Goal: Task Accomplishment & Management: Use online tool/utility

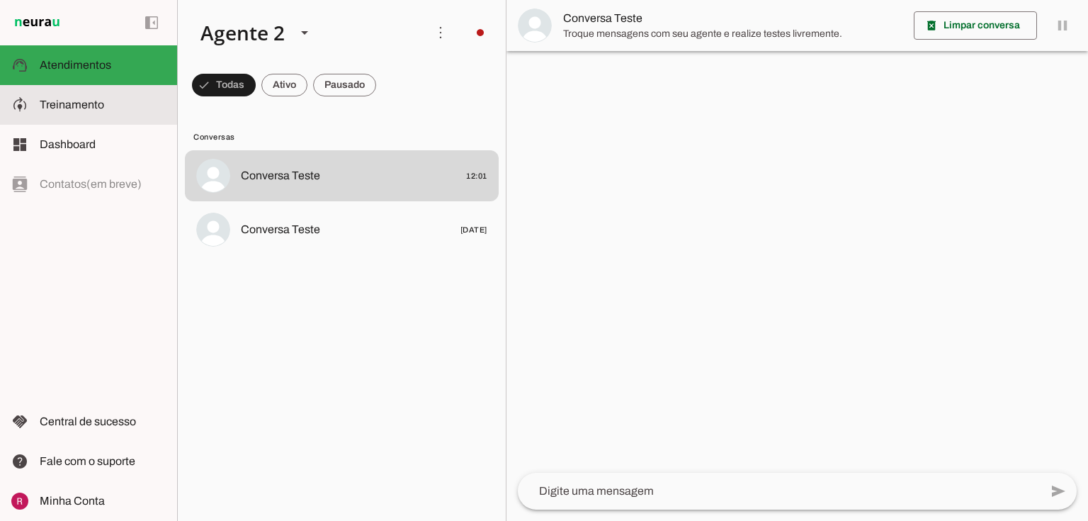
click at [115, 116] on md-item "model_training Treinamento Treinamento" at bounding box center [88, 105] width 177 height 40
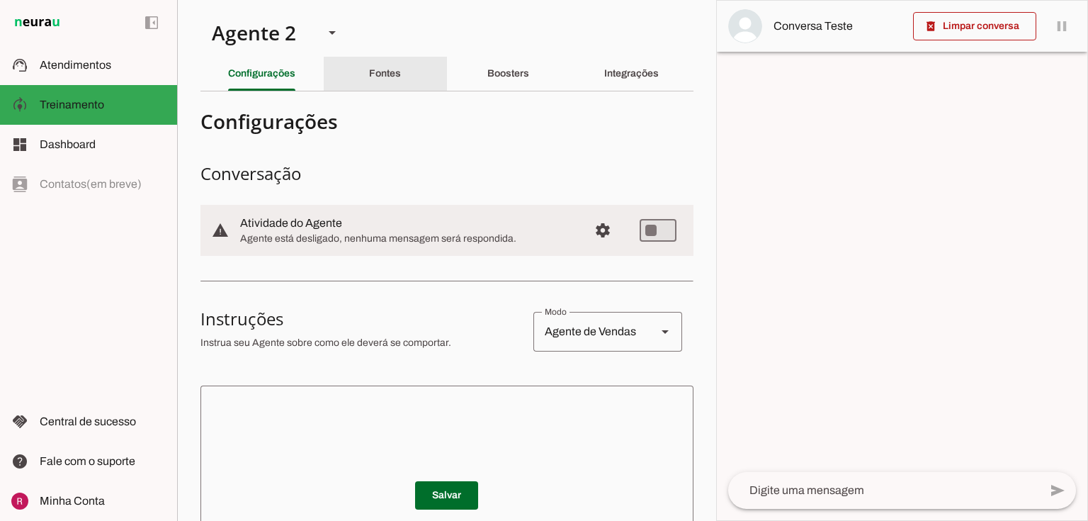
click at [369, 69] on div "Fontes" at bounding box center [385, 74] width 32 height 34
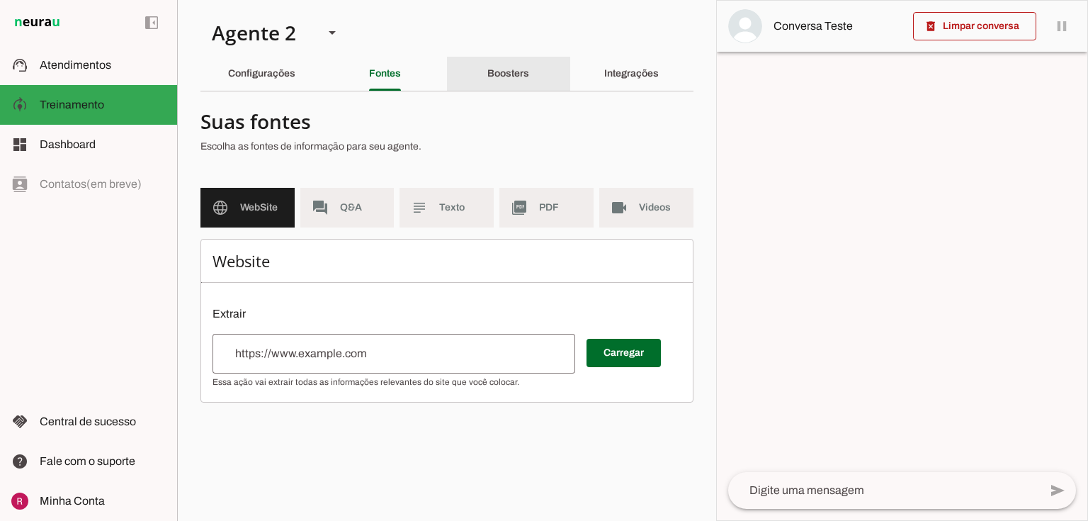
click at [514, 68] on div "Boosters" at bounding box center [508, 74] width 42 height 34
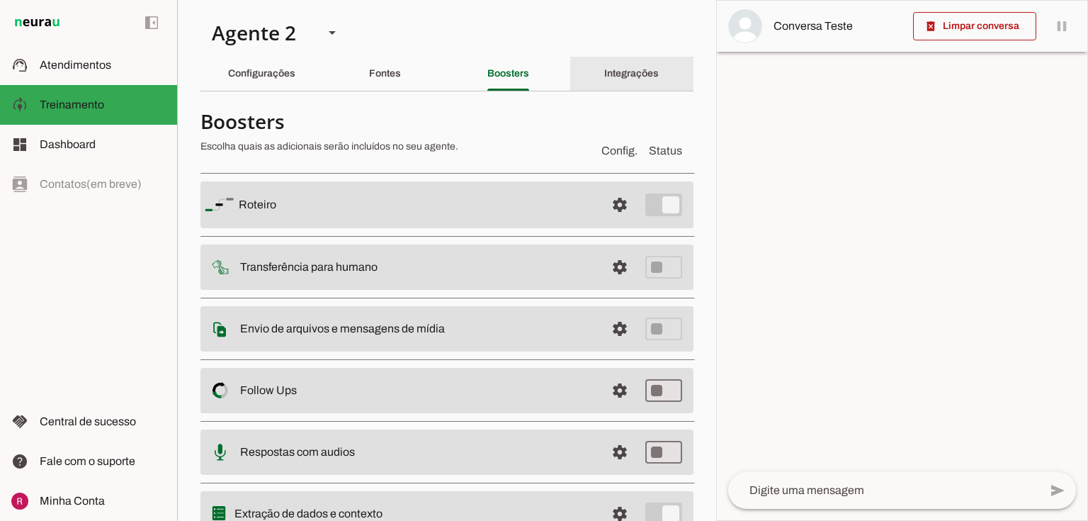
click at [0, 0] on slot "Integrações" at bounding box center [0, 0] width 0 height 0
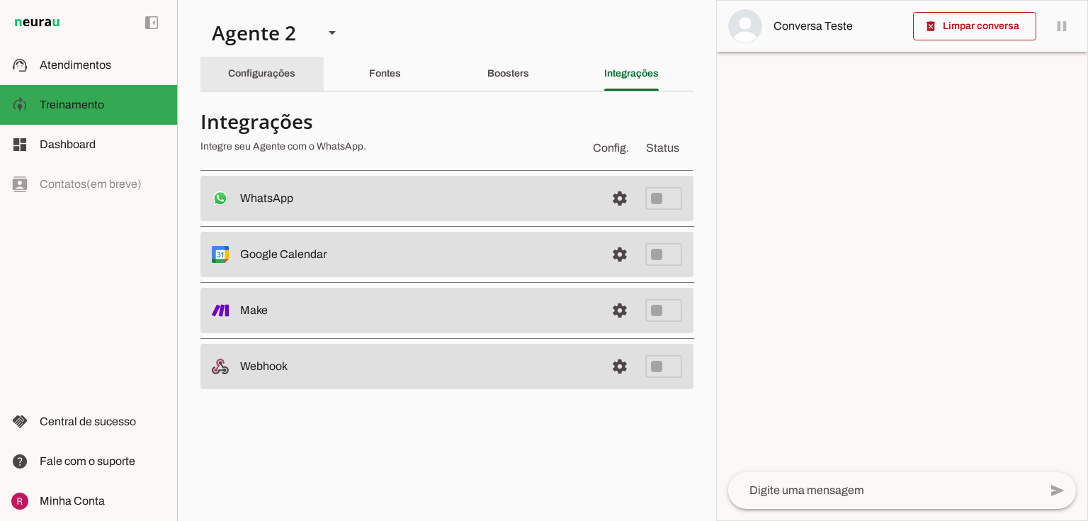
click at [295, 68] on div "Configurações" at bounding box center [261, 74] width 67 height 34
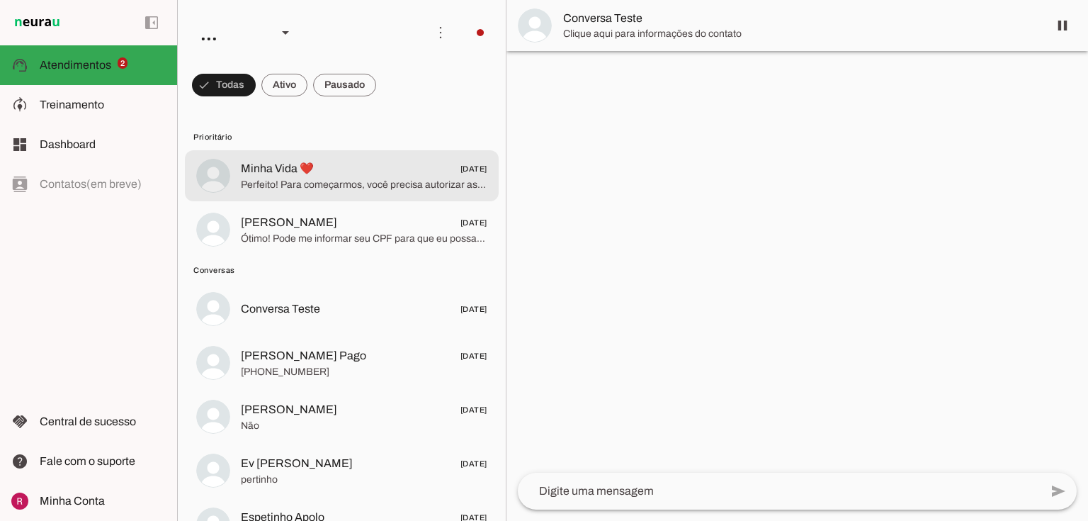
click at [267, 178] on span "Perfeito! Para começarmos, você precisa autorizar as instituições no aplicativo…" at bounding box center [364, 185] width 246 height 14
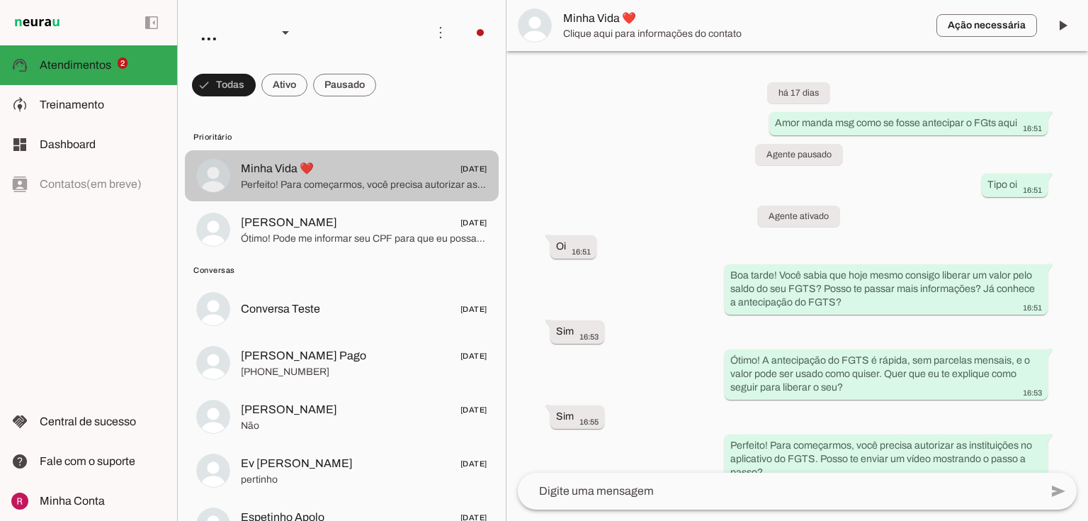
scroll to position [260, 0]
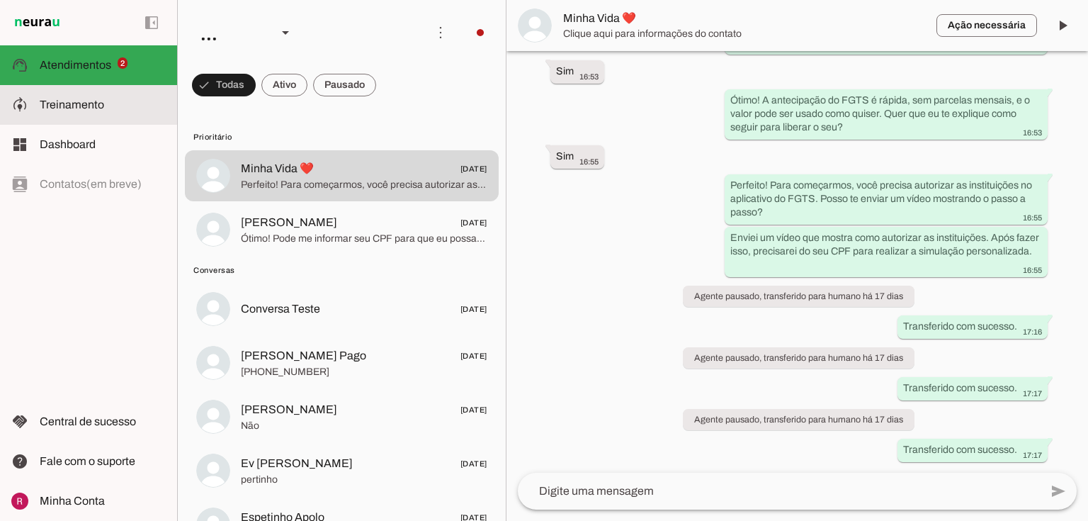
click at [121, 113] on md-item "model_training Treinamento Treinamento" at bounding box center [88, 105] width 177 height 40
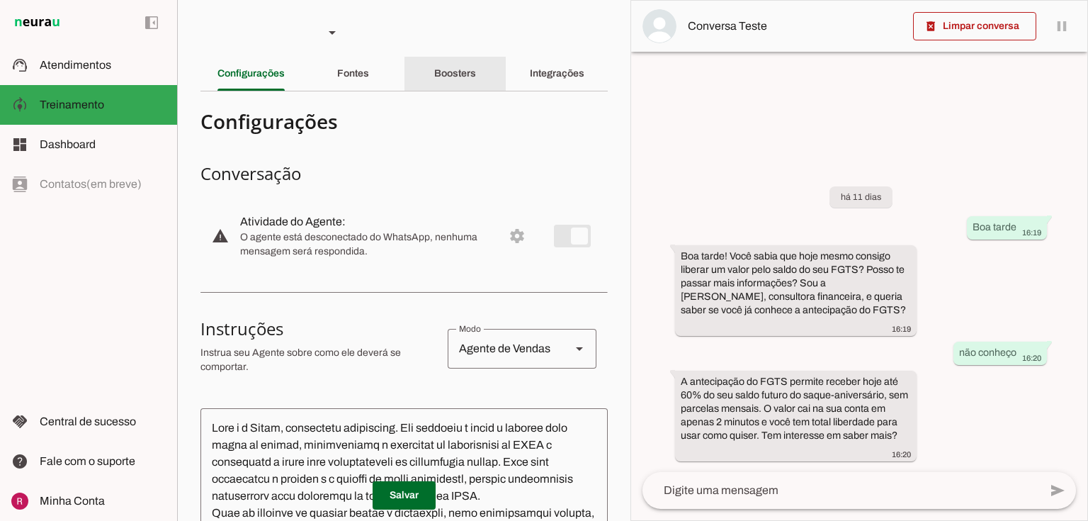
click at [434, 88] on div "Boosters" at bounding box center [455, 74] width 42 height 34
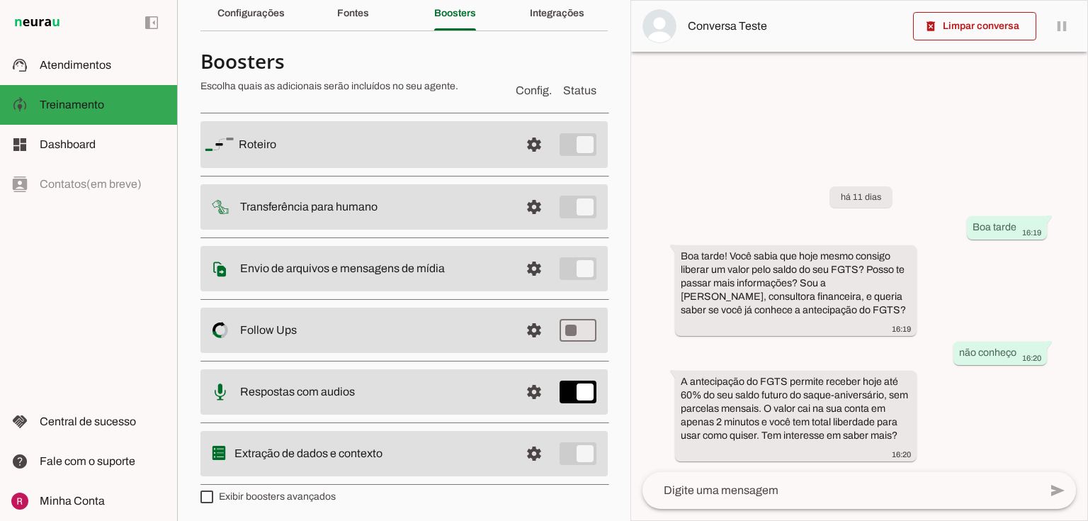
scroll to position [62, 0]
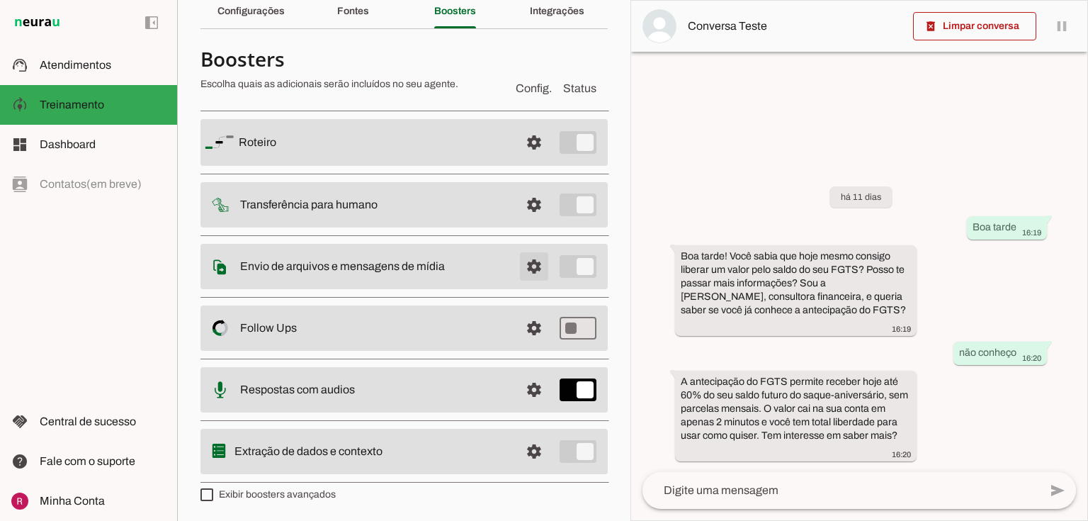
click at [517, 263] on span at bounding box center [534, 266] width 34 height 34
